Goal: Transaction & Acquisition: Subscribe to service/newsletter

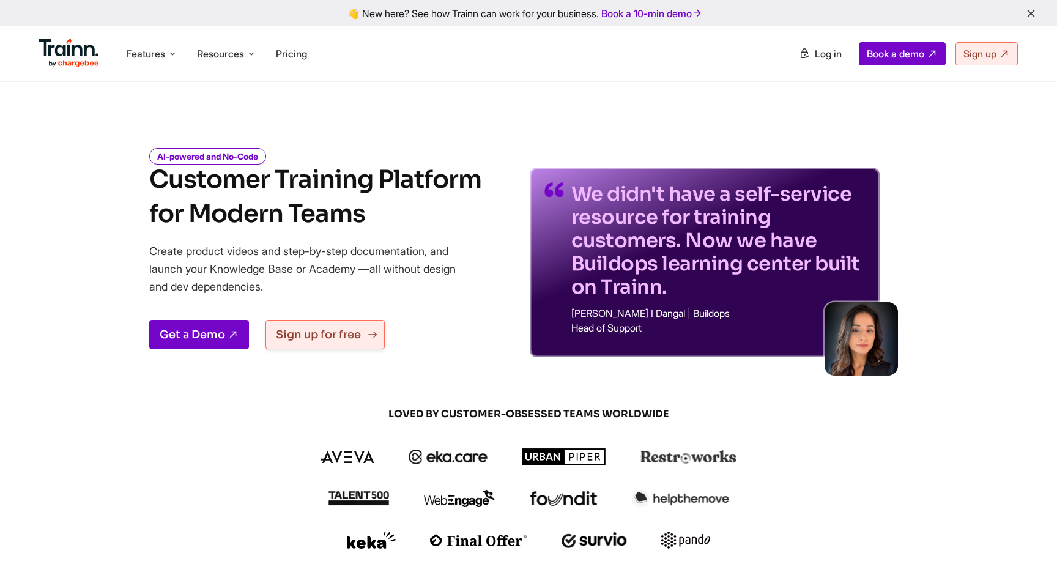
click at [328, 330] on link "Sign up for free" at bounding box center [324, 334] width 119 height 29
click at [299, 54] on span "Pricing" at bounding box center [291, 54] width 31 height 12
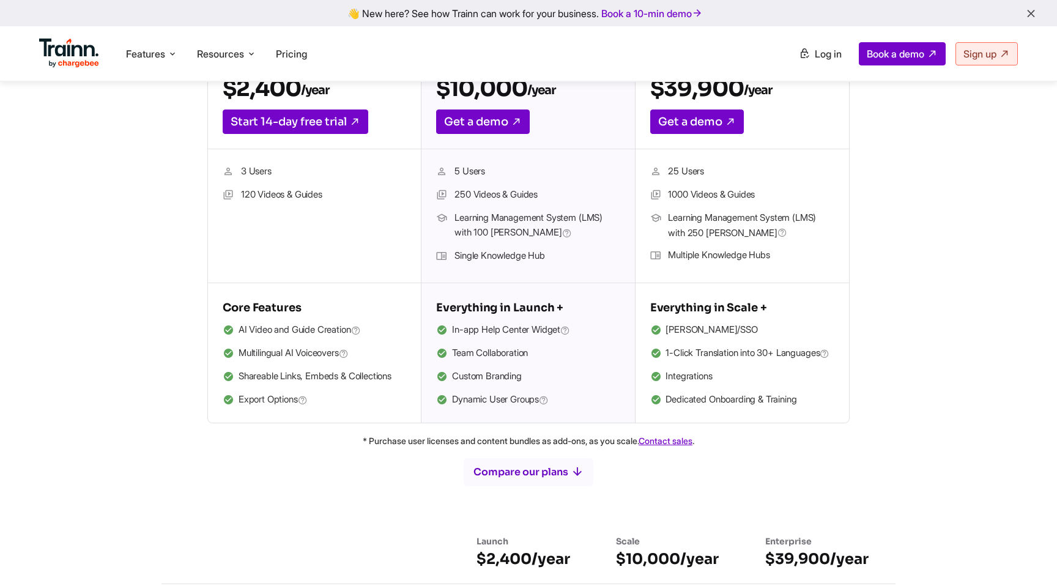
scroll to position [345, 0]
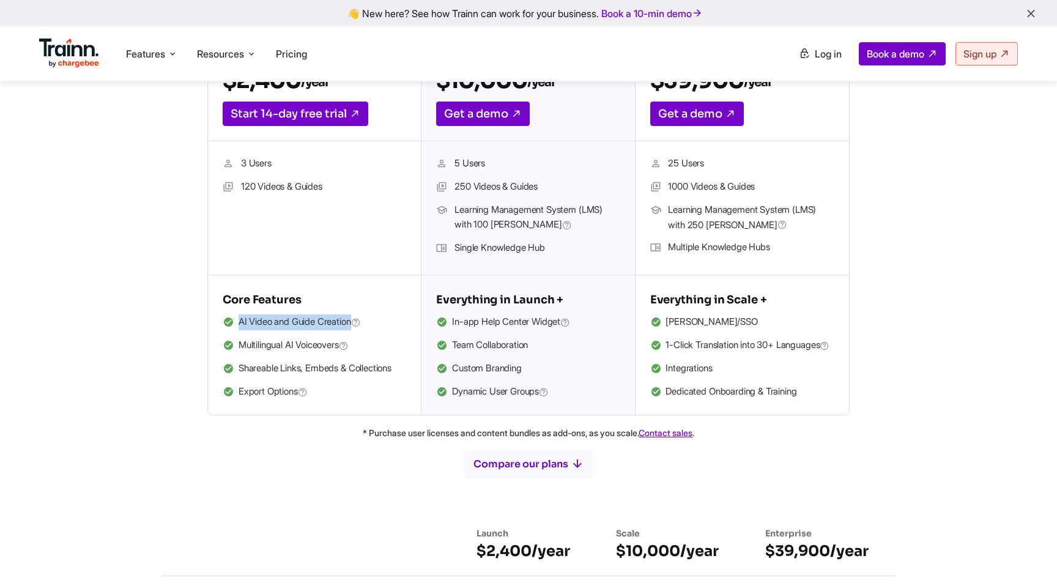
drag, startPoint x: 238, startPoint y: 324, endPoint x: 357, endPoint y: 327, distance: 119.3
click at [357, 327] on span "AI Video and Guide Creation" at bounding box center [299, 322] width 122 height 16
drag, startPoint x: 564, startPoint y: 323, endPoint x: 454, endPoint y: 325, distance: 110.1
click at [454, 325] on span "In-app Help Center Widget" at bounding box center [511, 322] width 118 height 16
drag, startPoint x: 451, startPoint y: 344, endPoint x: 550, endPoint y: 345, distance: 99.1
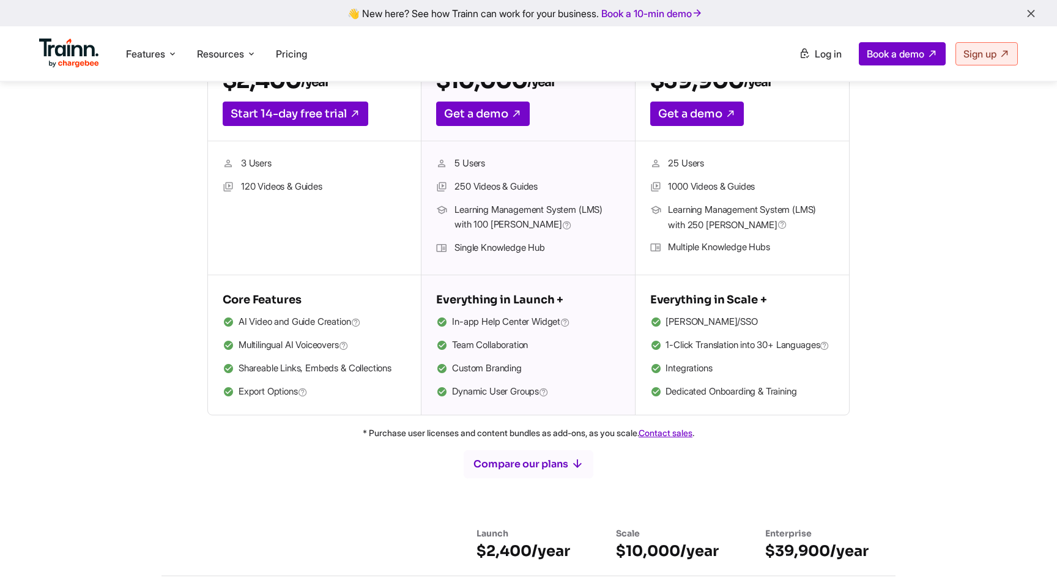
click at [550, 345] on li "Team Collaboration" at bounding box center [527, 346] width 183 height 16
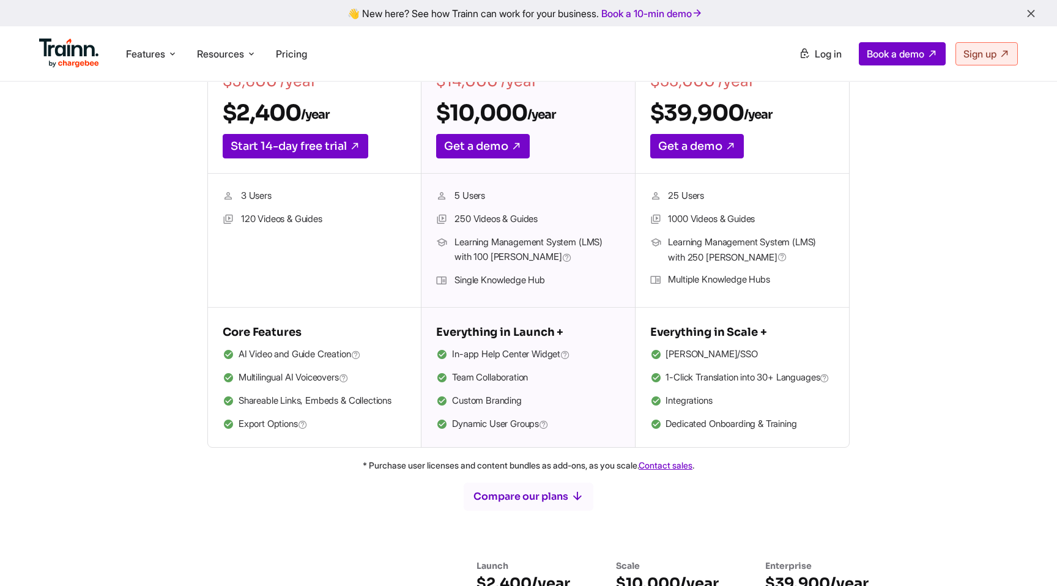
scroll to position [0, 0]
